Goal: Information Seeking & Learning: Learn about a topic

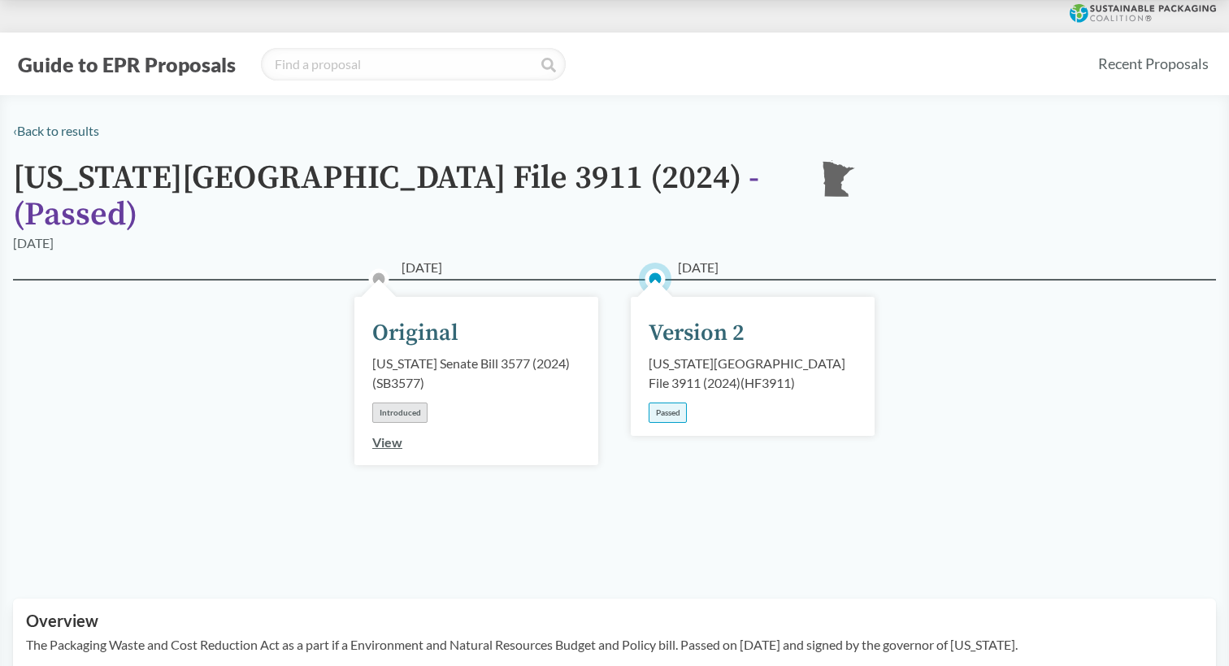
click at [384, 434] on link "View" at bounding box center [387, 441] width 30 height 15
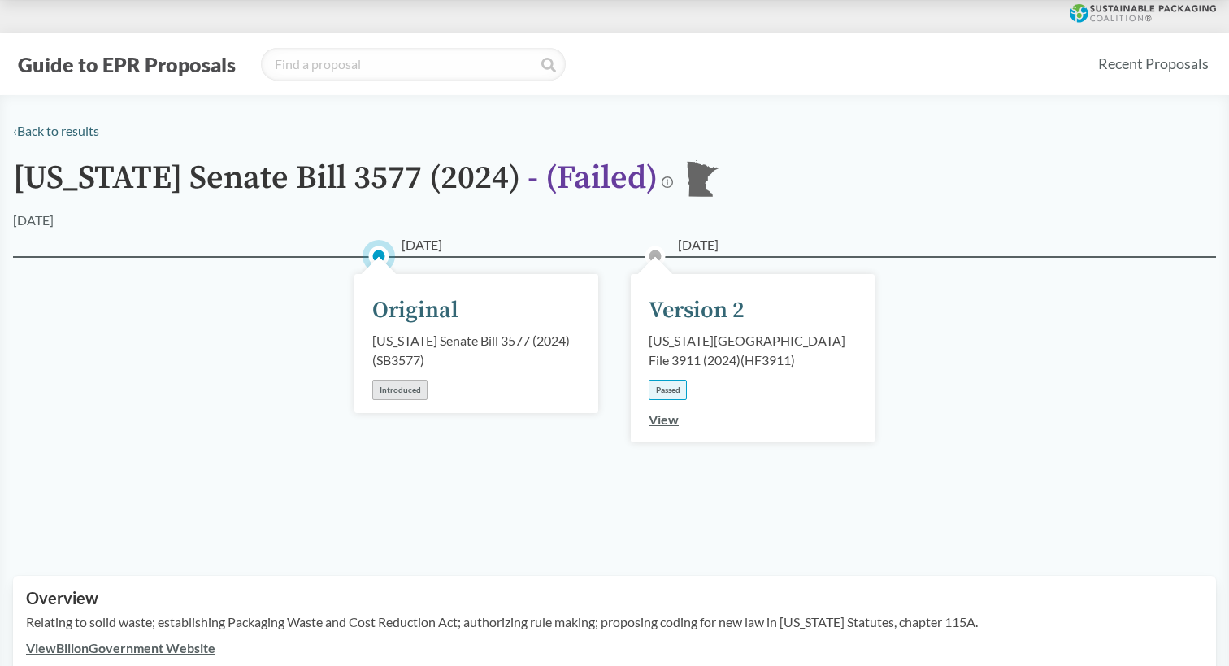
click at [671, 425] on link "View" at bounding box center [664, 418] width 30 height 15
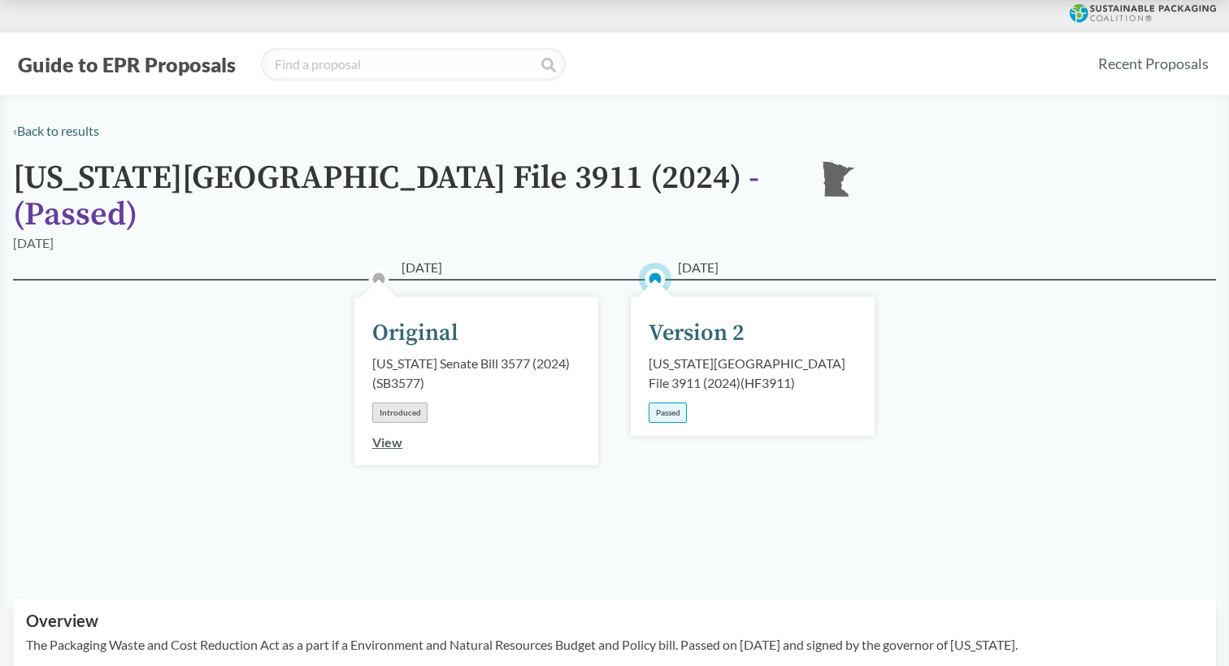
scroll to position [488, 0]
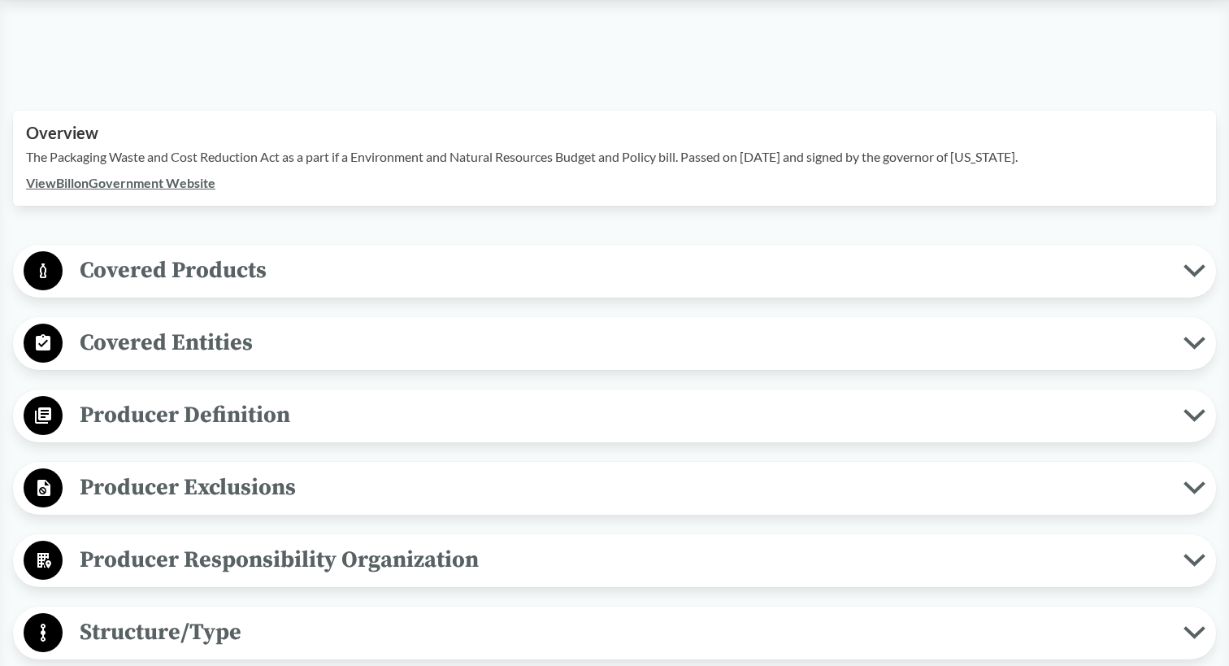
click at [132, 175] on link "View Bill on Government Website" at bounding box center [120, 182] width 189 height 15
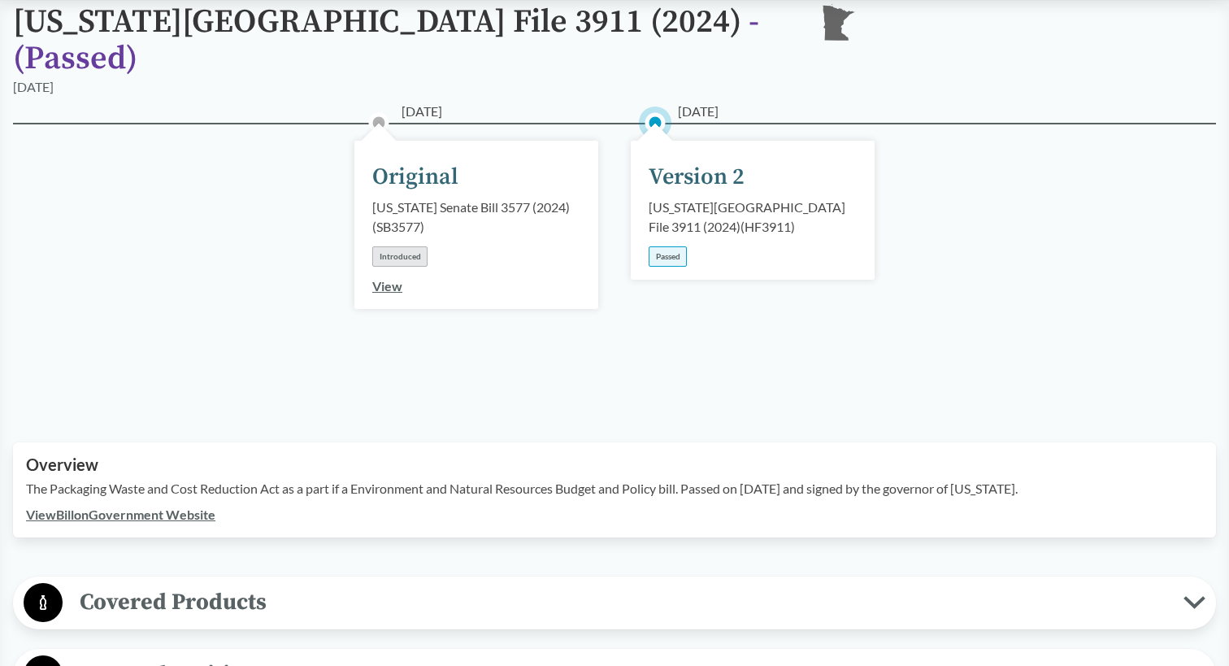
scroll to position [0, 0]
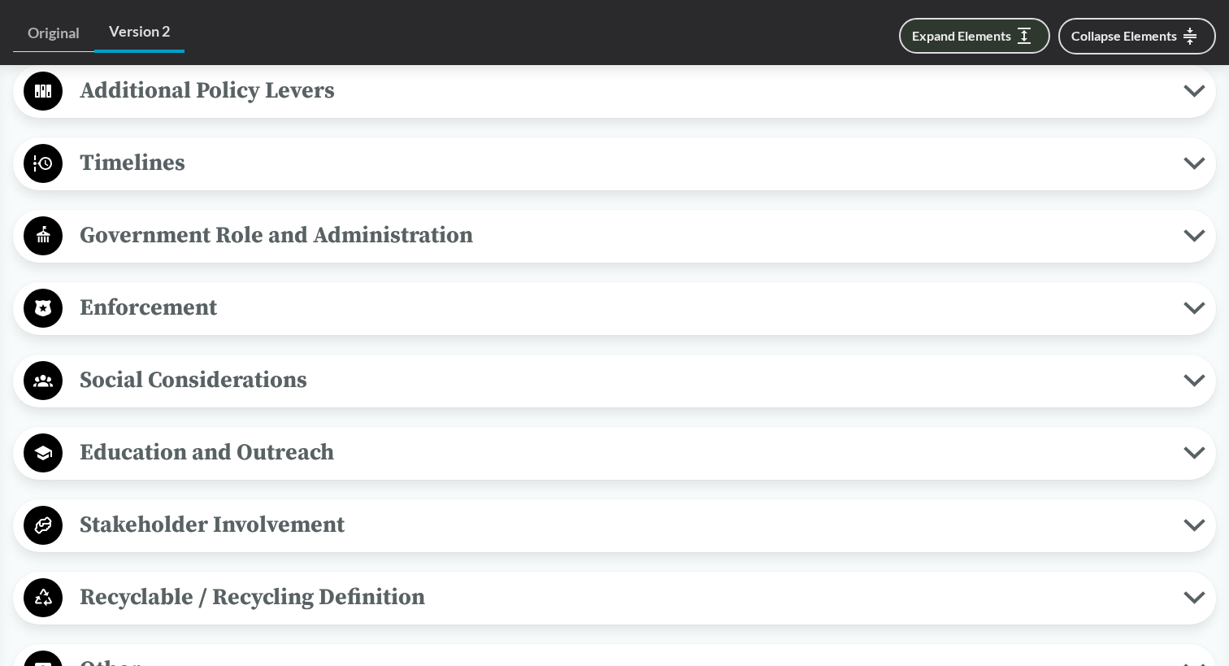
click at [1014, 31] on button "Expand Elements" at bounding box center [974, 36] width 151 height 36
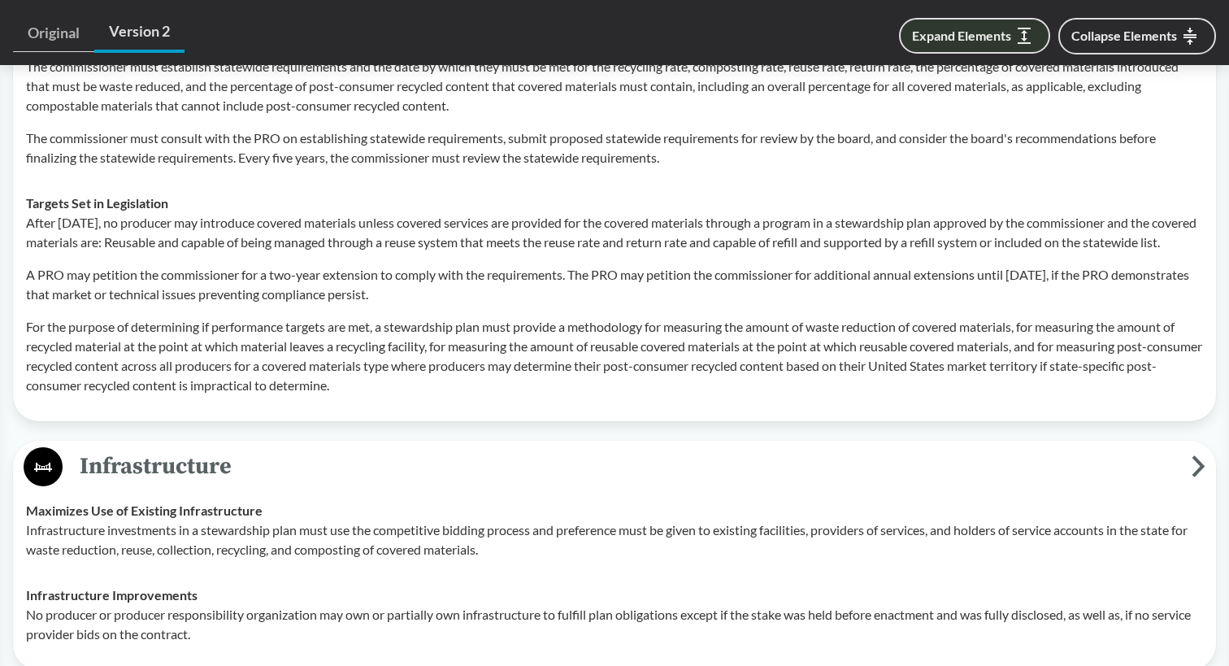
scroll to position [4518, 0]
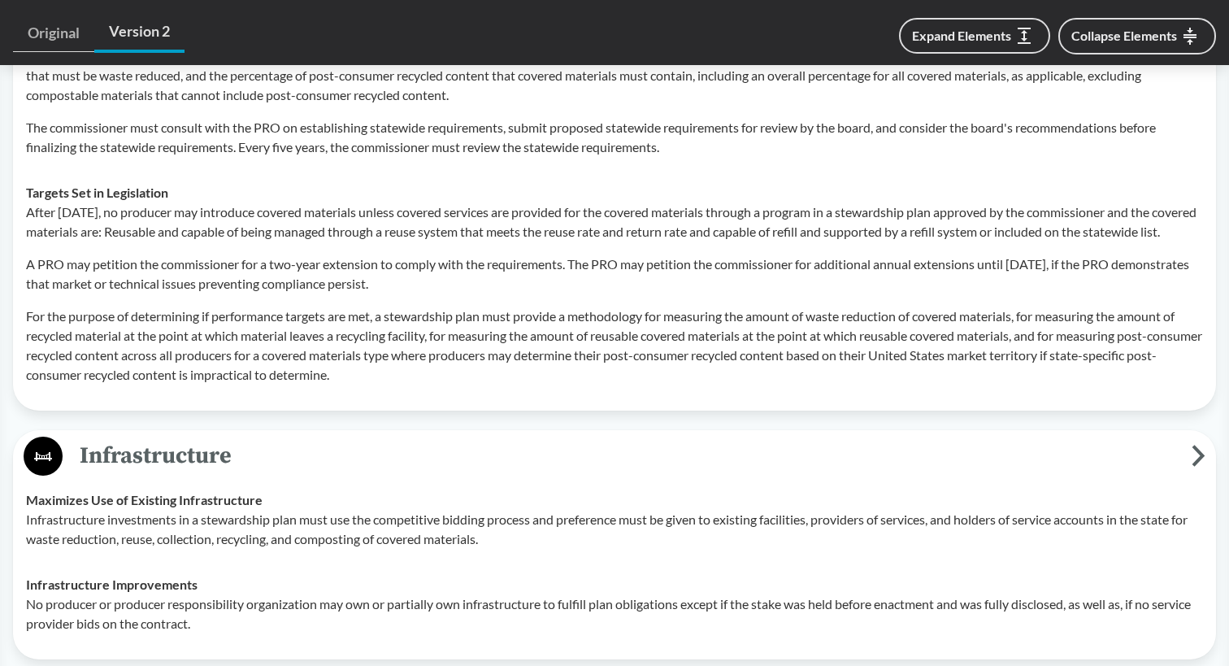
click at [833, 341] on p "For the purpose of determining if performance targets are met, a stewardship pl…" at bounding box center [614, 346] width 1177 height 78
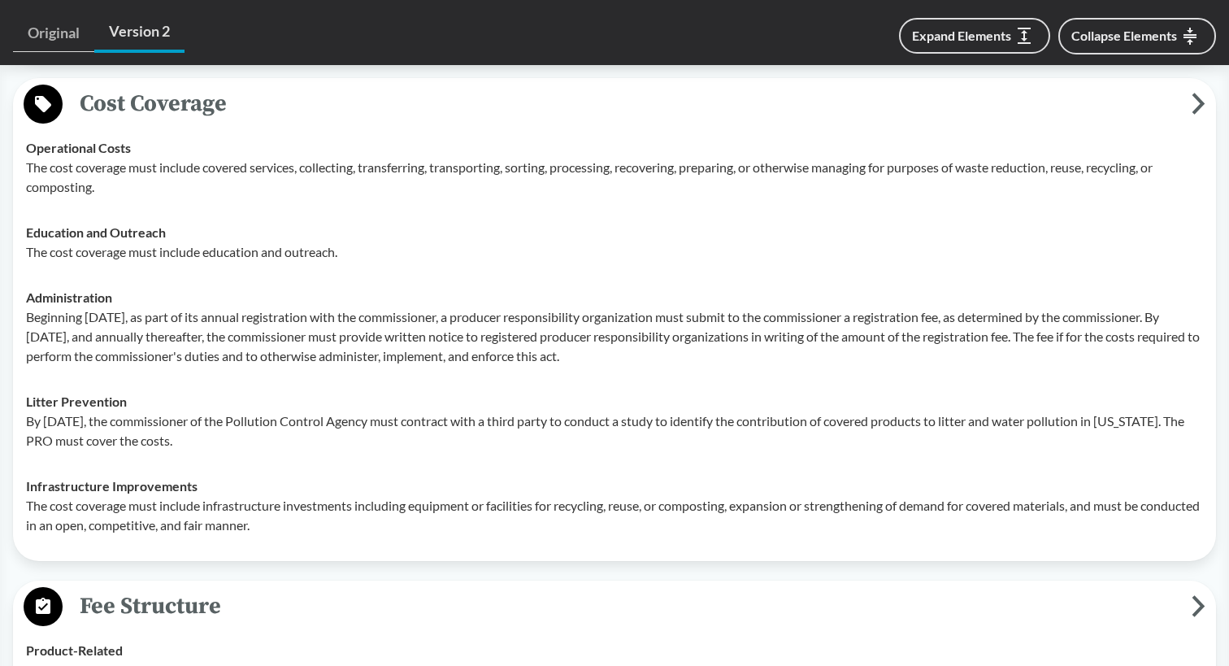
scroll to position [5198, 0]
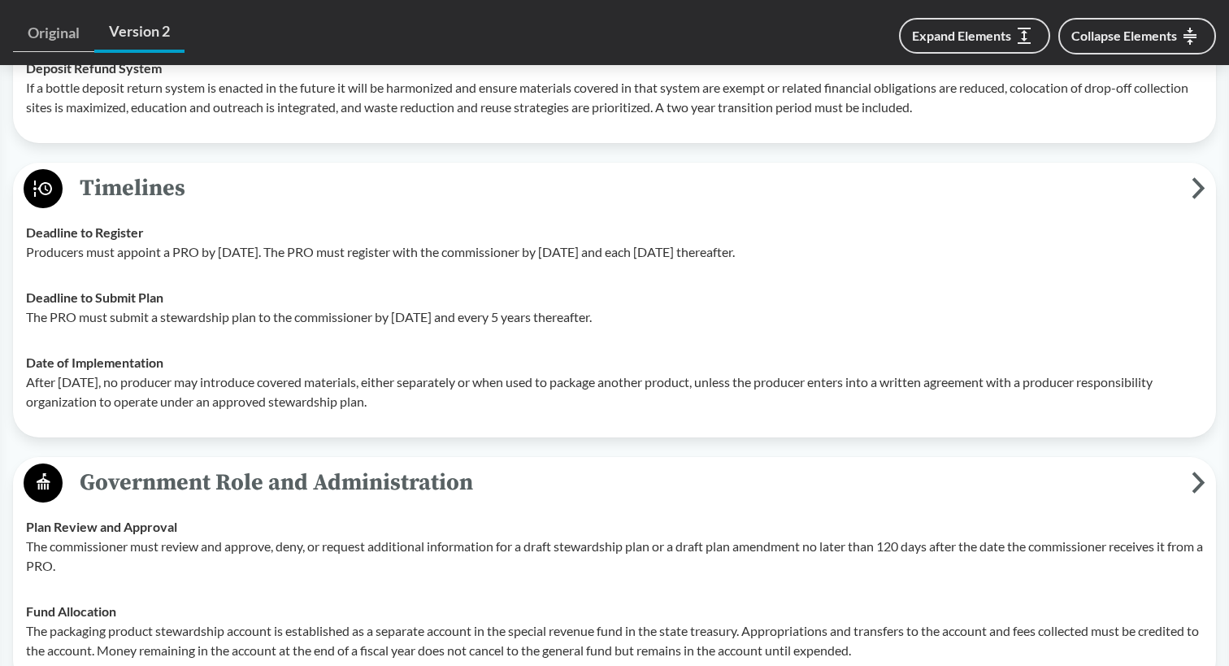
click at [117, 576] on p "The commissioner must review and approve, deny, or request additional informati…" at bounding box center [614, 556] width 1177 height 39
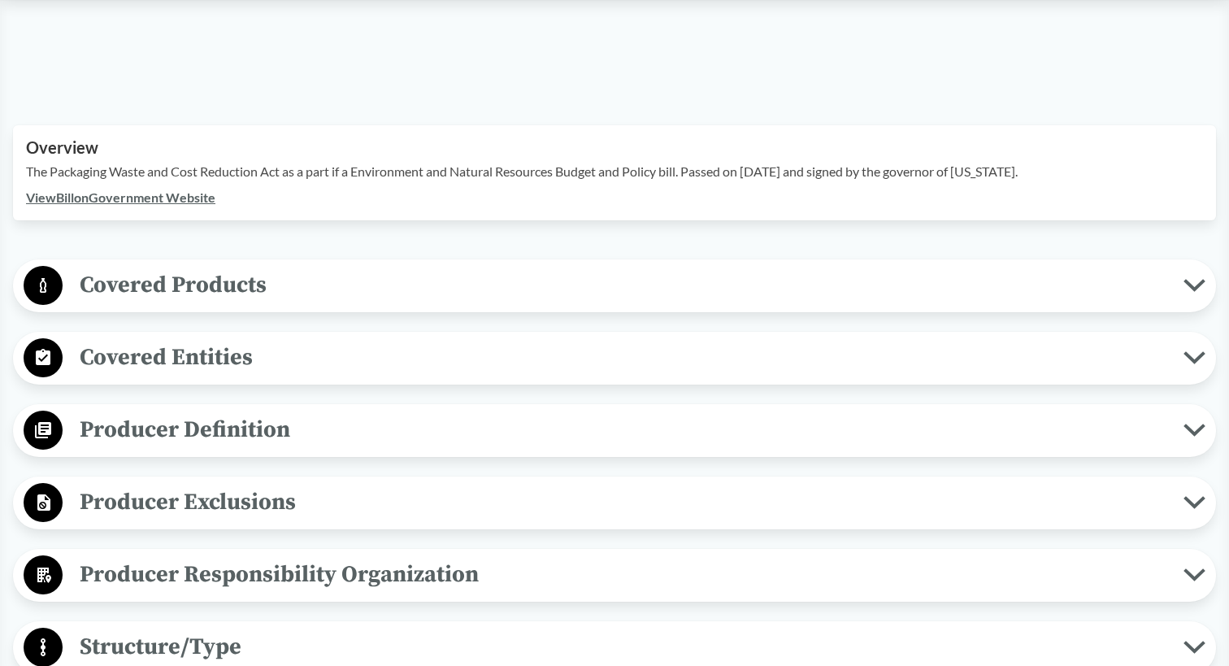
scroll to position [488, 0]
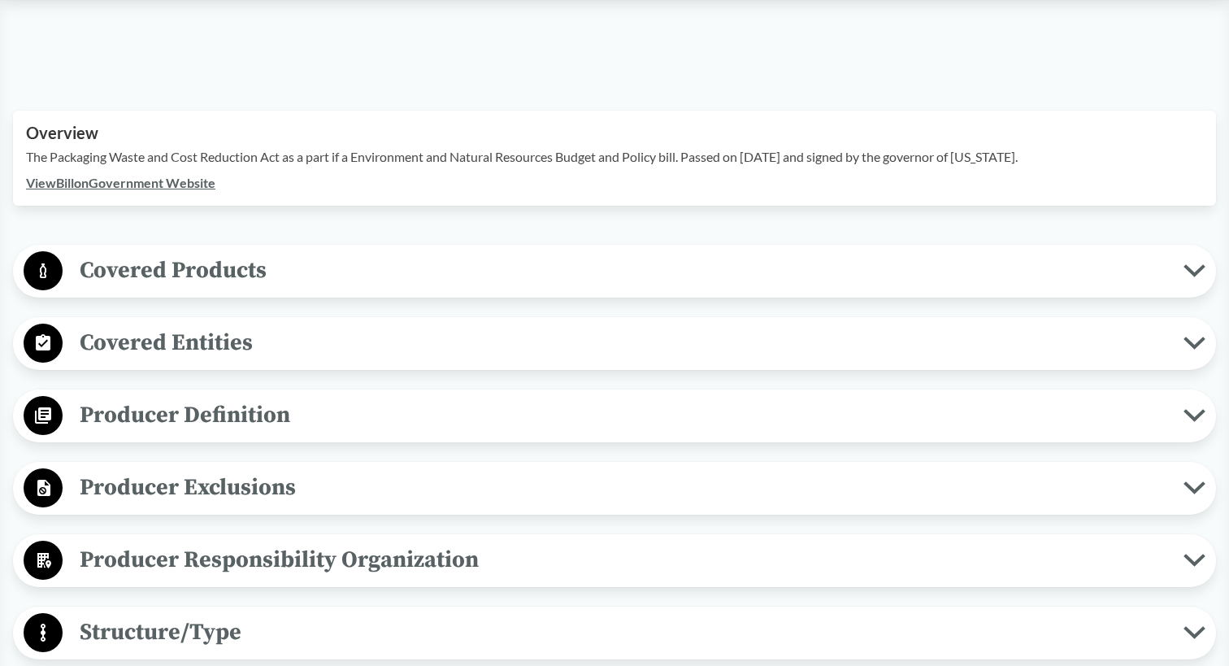
click at [272, 614] on span "Structure/Type" at bounding box center [623, 632] width 1121 height 37
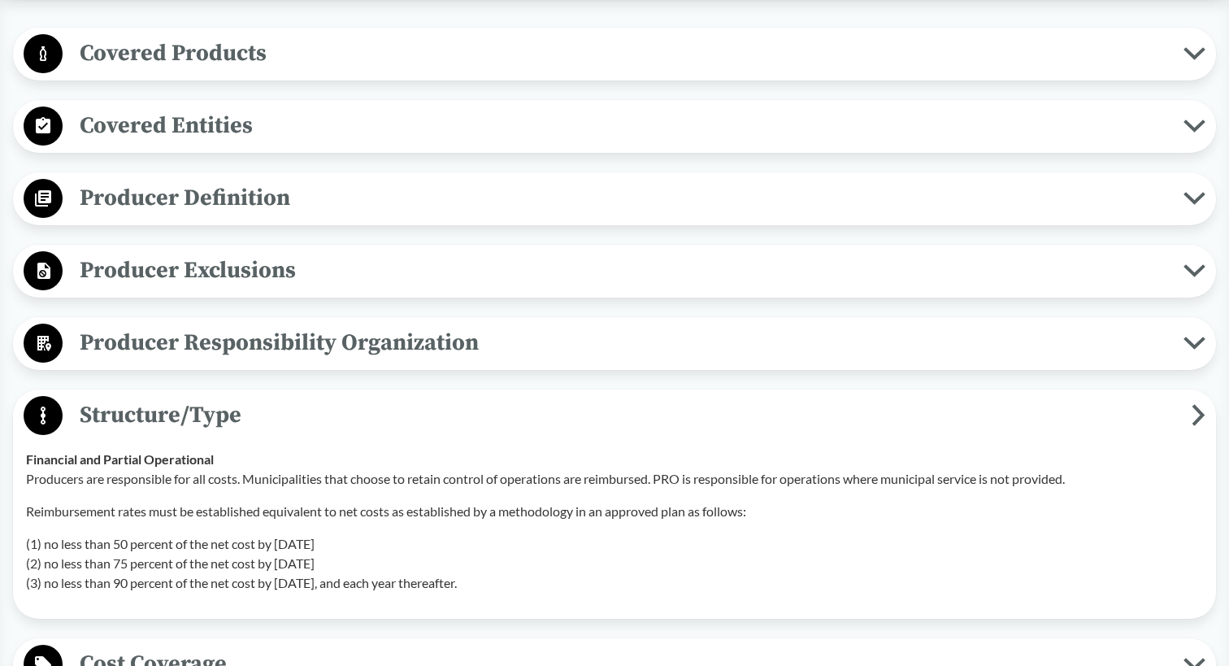
scroll to position [976, 0]
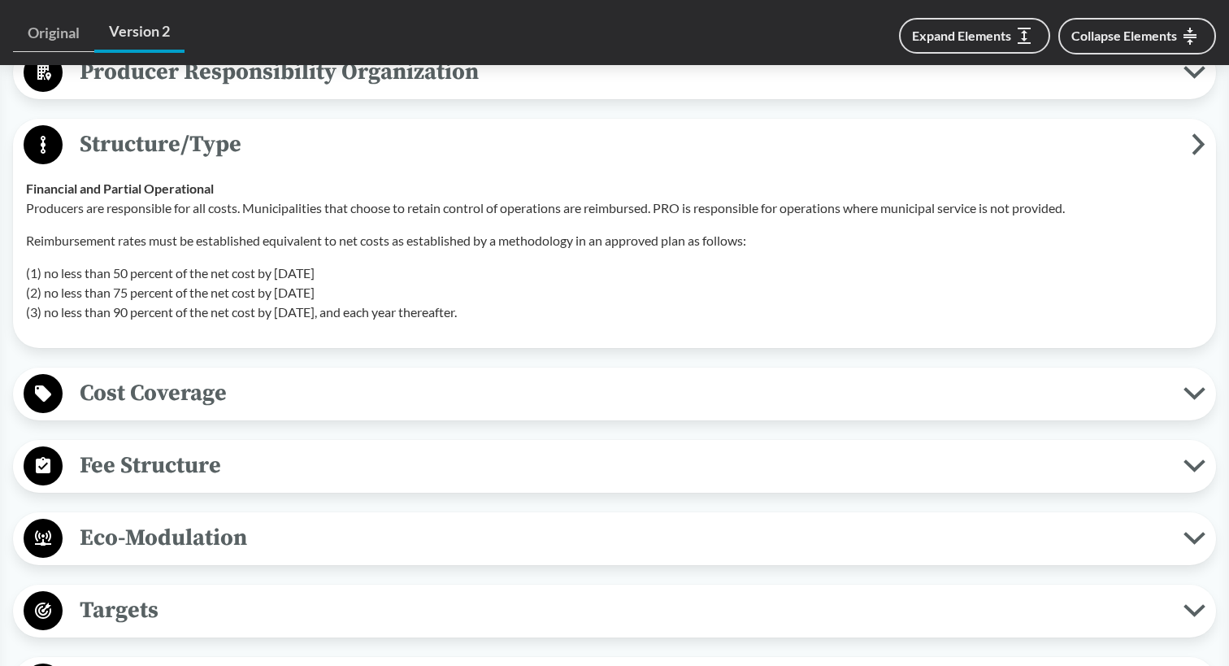
click at [259, 392] on div "Cost Coverage Operational Costs The cost coverage must include covered services…" at bounding box center [614, 394] width 1203 height 53
click at [282, 375] on span "Cost Coverage" at bounding box center [623, 393] width 1121 height 37
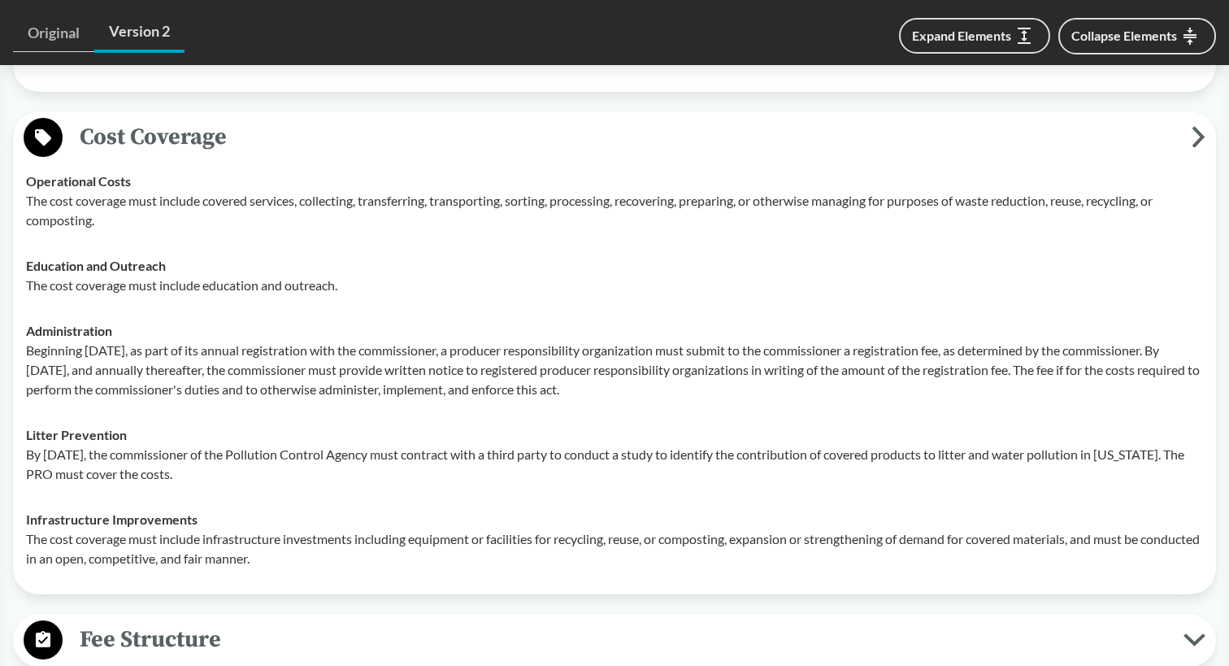
scroll to position [1220, 0]
